Goal: Task Accomplishment & Management: Manage account settings

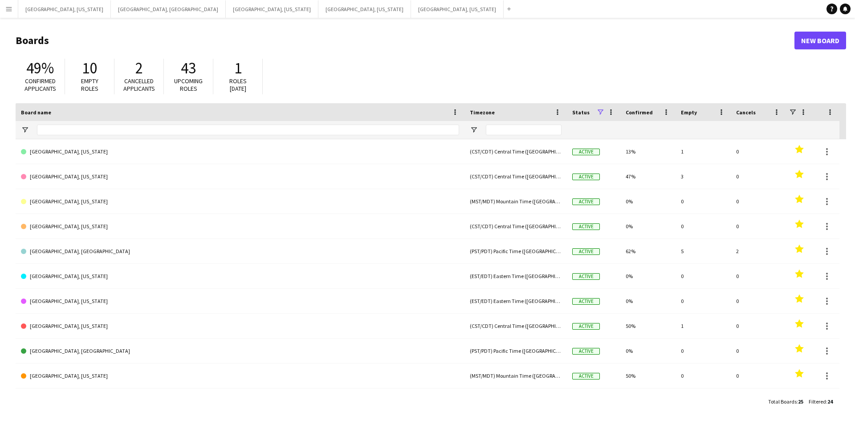
click at [0, 13] on button "Menu" at bounding box center [9, 9] width 18 height 18
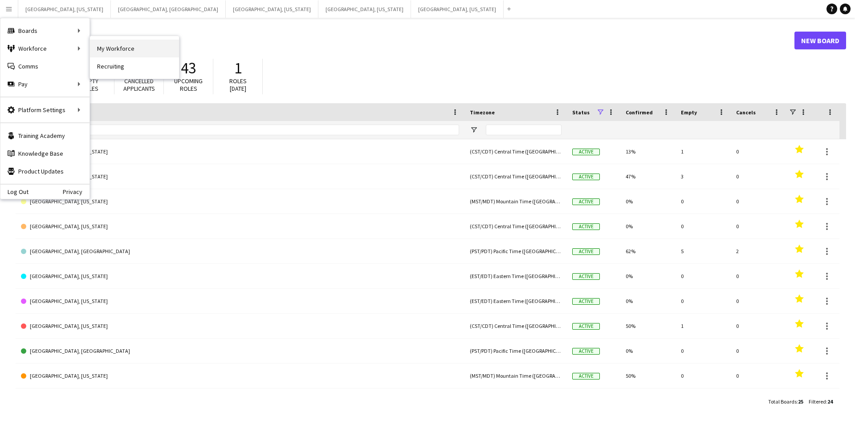
click at [124, 48] on link "My Workforce" at bounding box center [134, 49] width 89 height 18
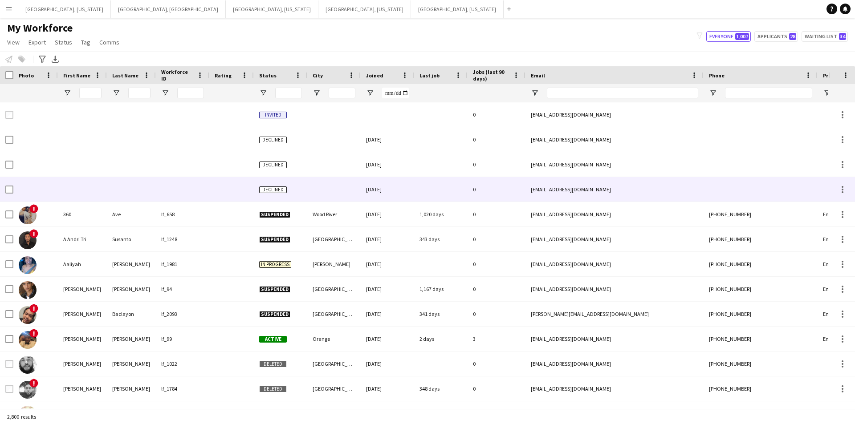
type input "****"
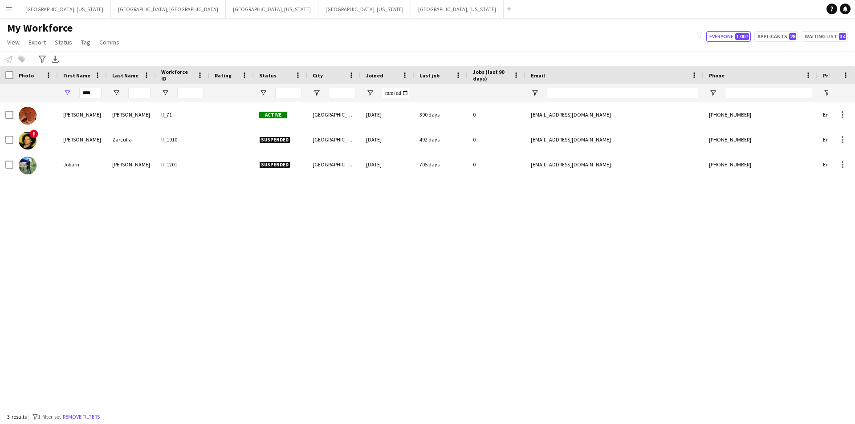
click at [0, 8] on button "Menu" at bounding box center [9, 9] width 18 height 18
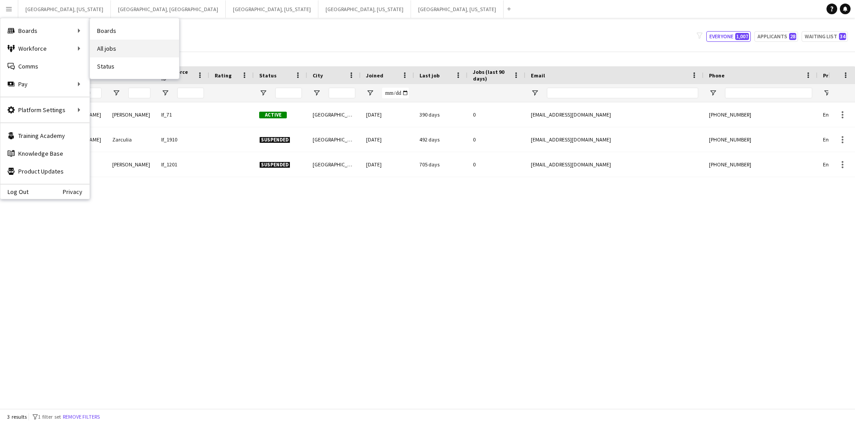
click at [130, 47] on link "All jobs" at bounding box center [134, 49] width 89 height 18
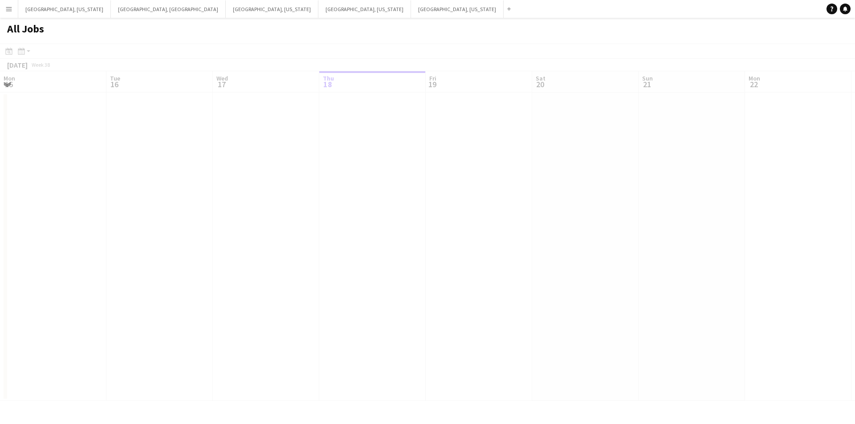
scroll to position [0, 213]
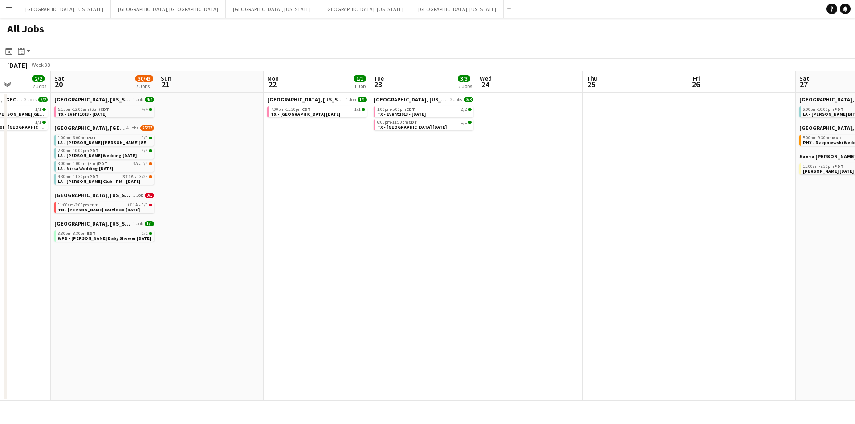
drag, startPoint x: 743, startPoint y: 309, endPoint x: 474, endPoint y: 343, distance: 270.6
click at [474, 343] on app-calendar-viewport "Wed 17 Thu 18 1/1 1 Job Fri 19 2/2 2 Jobs Sat 20 30/43 7 Jobs Sun 21 Mon 22 1/1…" at bounding box center [427, 236] width 855 height 330
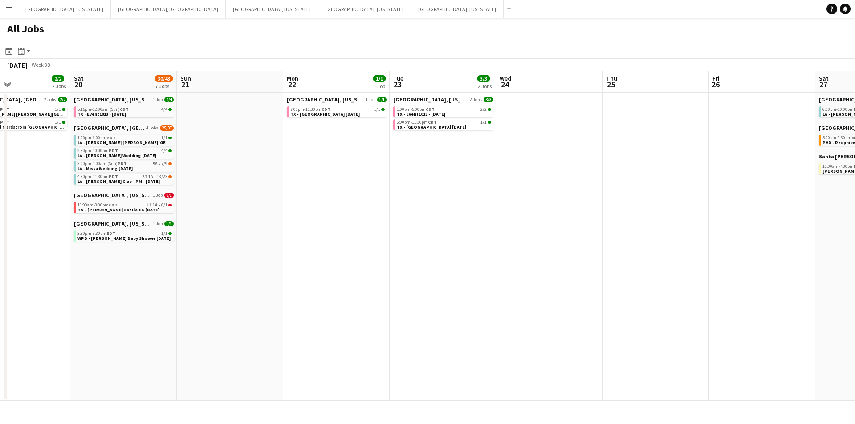
click at [420, 331] on app-all-jobs "All Jobs Date picker [DATE] [DATE] [DATE] M [DATE] T [DATE] W [DATE] T [DATE] F…" at bounding box center [427, 209] width 855 height 383
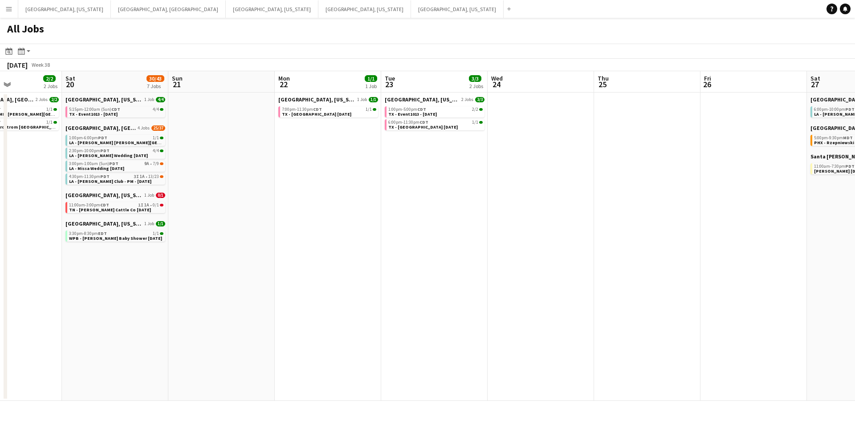
drag, startPoint x: 324, startPoint y: 330, endPoint x: 528, endPoint y: 294, distance: 207.6
click at [528, 294] on app-calendar-viewport "Wed 17 Thu 18 1/1 1 Job Fri 19 2/2 2 Jobs Sat 20 30/43 7 Jobs Sun 21 Mon 22 1/1…" at bounding box center [427, 236] width 855 height 330
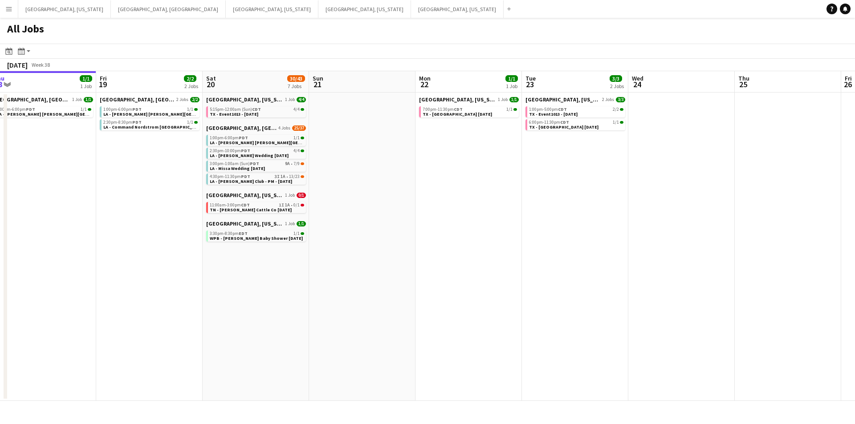
drag, startPoint x: 424, startPoint y: 313, endPoint x: 571, endPoint y: 287, distance: 149.3
click at [571, 287] on app-calendar-viewport "Tue 16 43/53 1 Job Wed 17 Thu 18 1/1 1 Job Fri 19 2/2 2 Jobs Sat 20 30/43 7 Job…" at bounding box center [427, 236] width 855 height 330
